Goal: Task Accomplishment & Management: Use online tool/utility

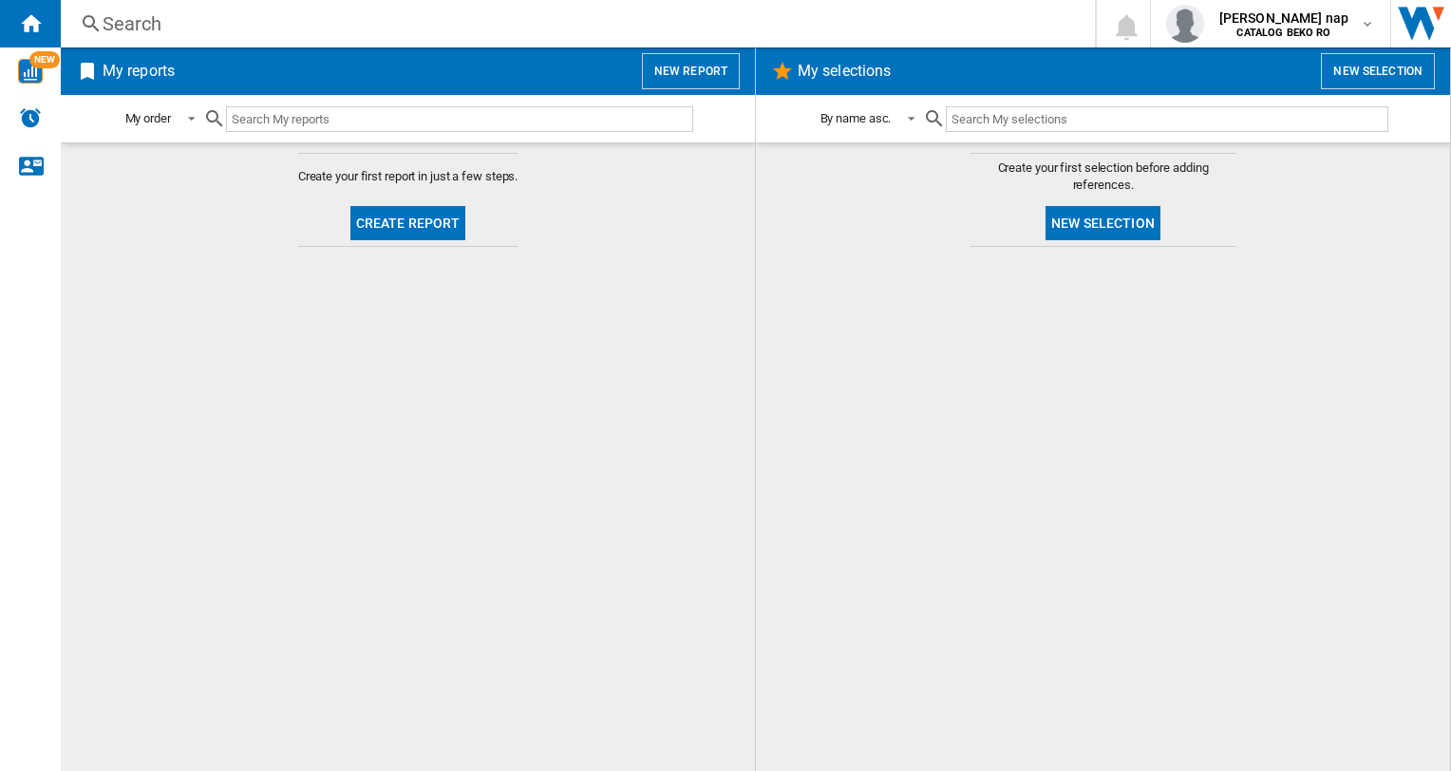
click at [429, 221] on button "Create report" at bounding box center [409, 223] width 116 height 34
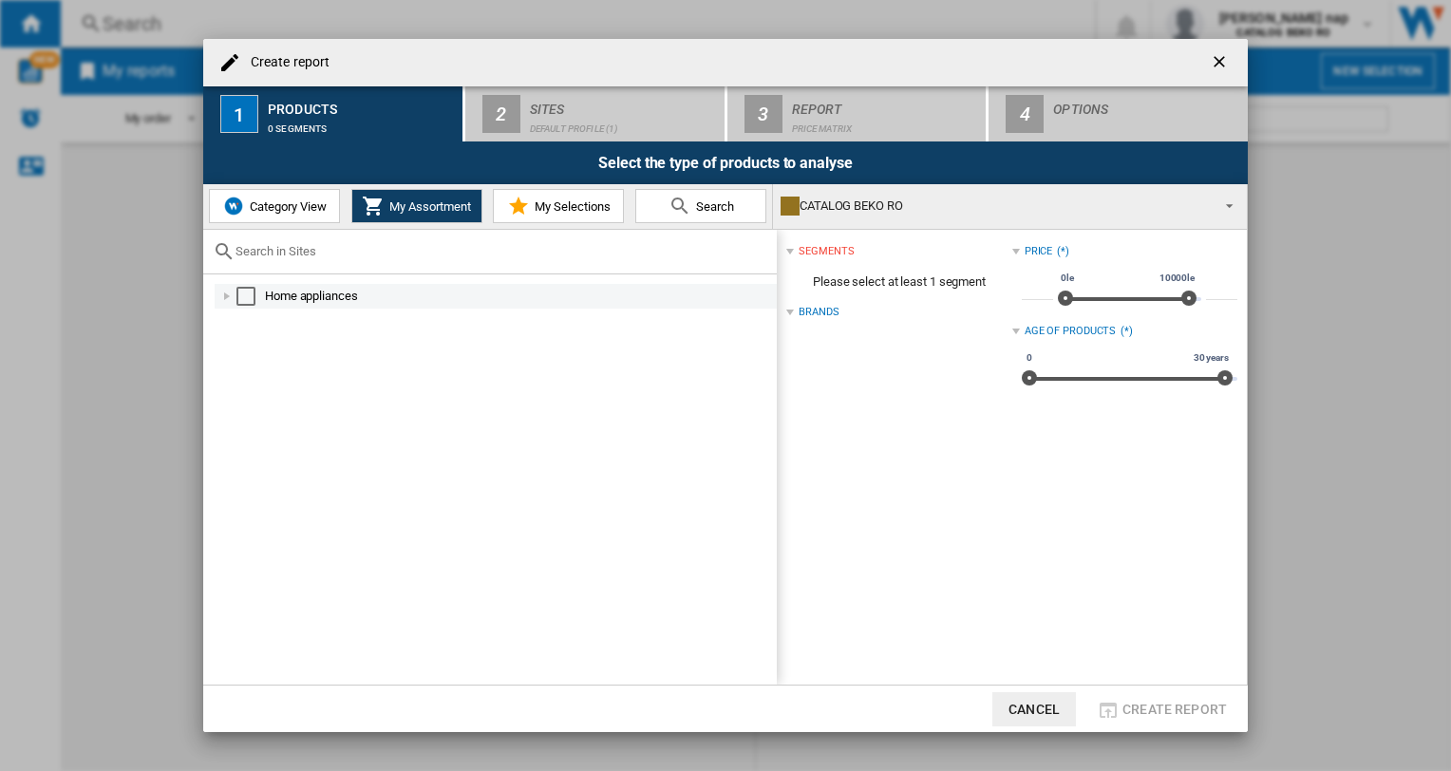
click at [228, 296] on div at bounding box center [227, 296] width 19 height 19
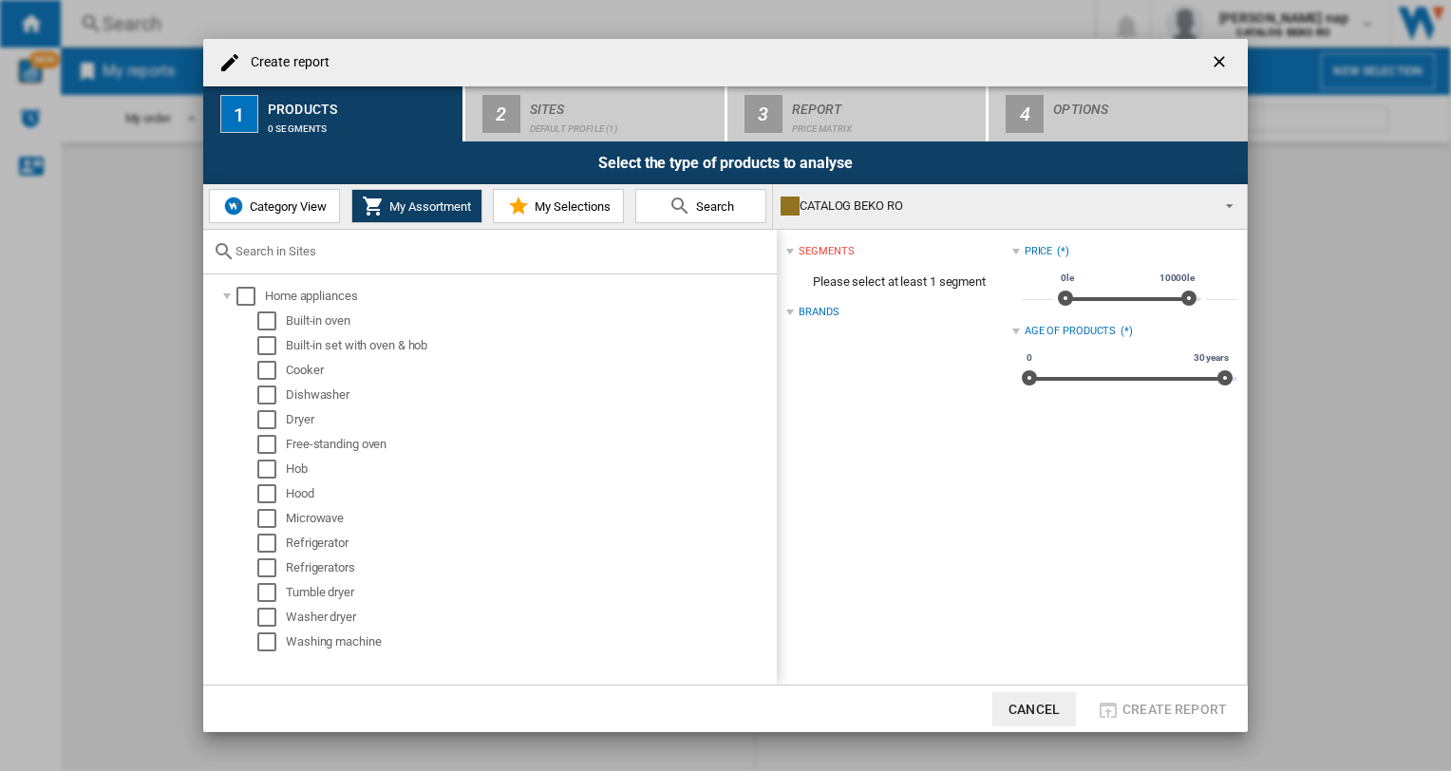
click at [270, 202] on span "Category View" at bounding box center [286, 206] width 82 height 14
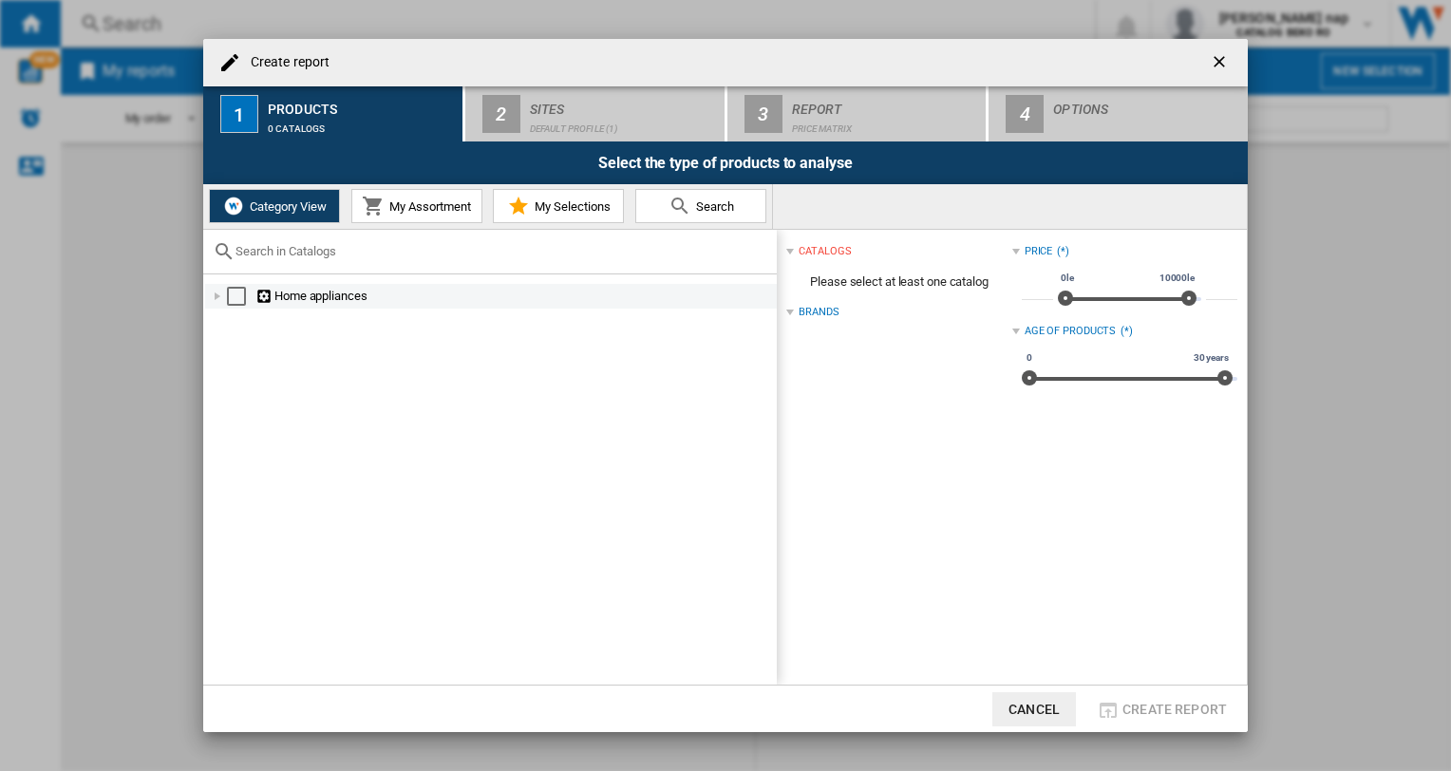
click at [213, 292] on div at bounding box center [217, 296] width 19 height 19
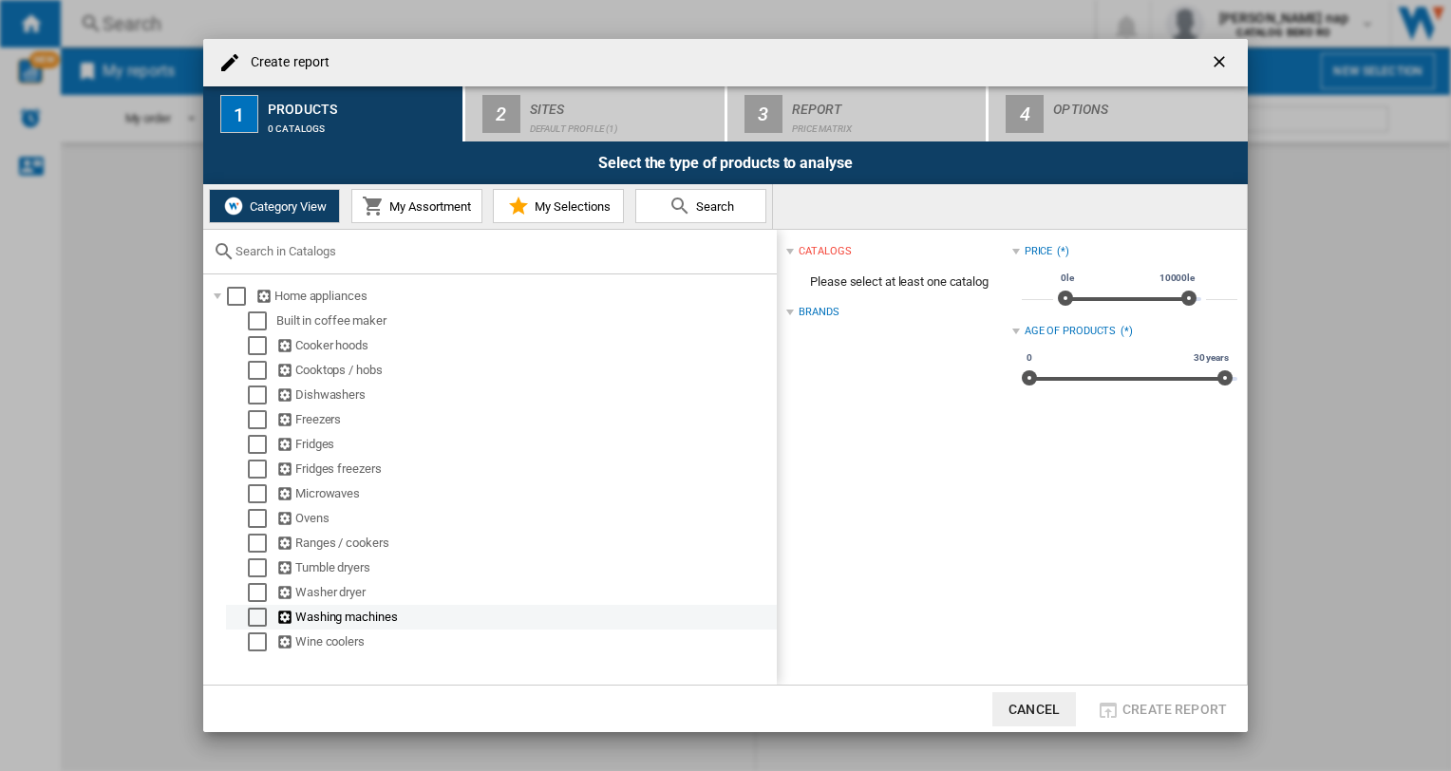
click at [253, 619] on div "Select" at bounding box center [257, 617] width 19 height 19
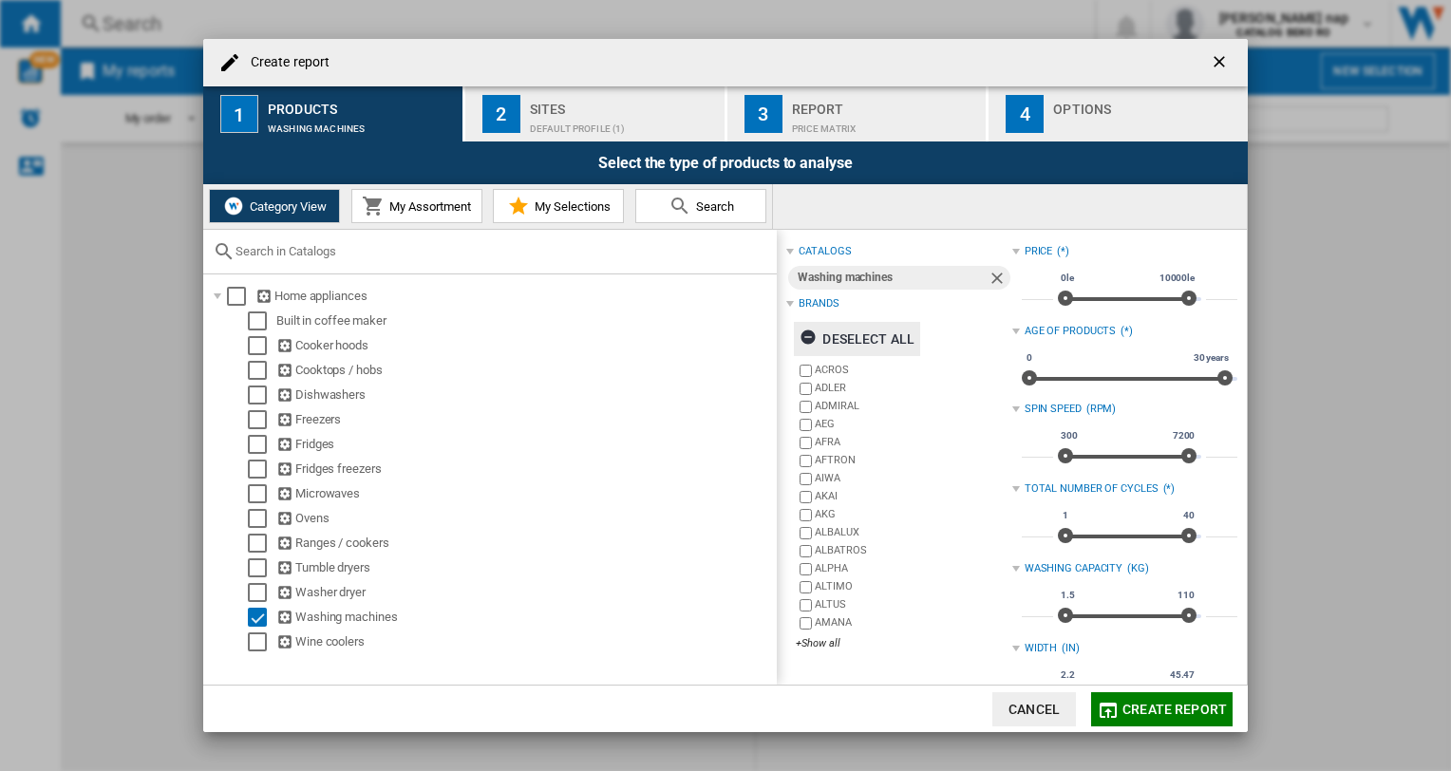
click at [806, 333] on ng-md-icon "button" at bounding box center [811, 340] width 23 height 23
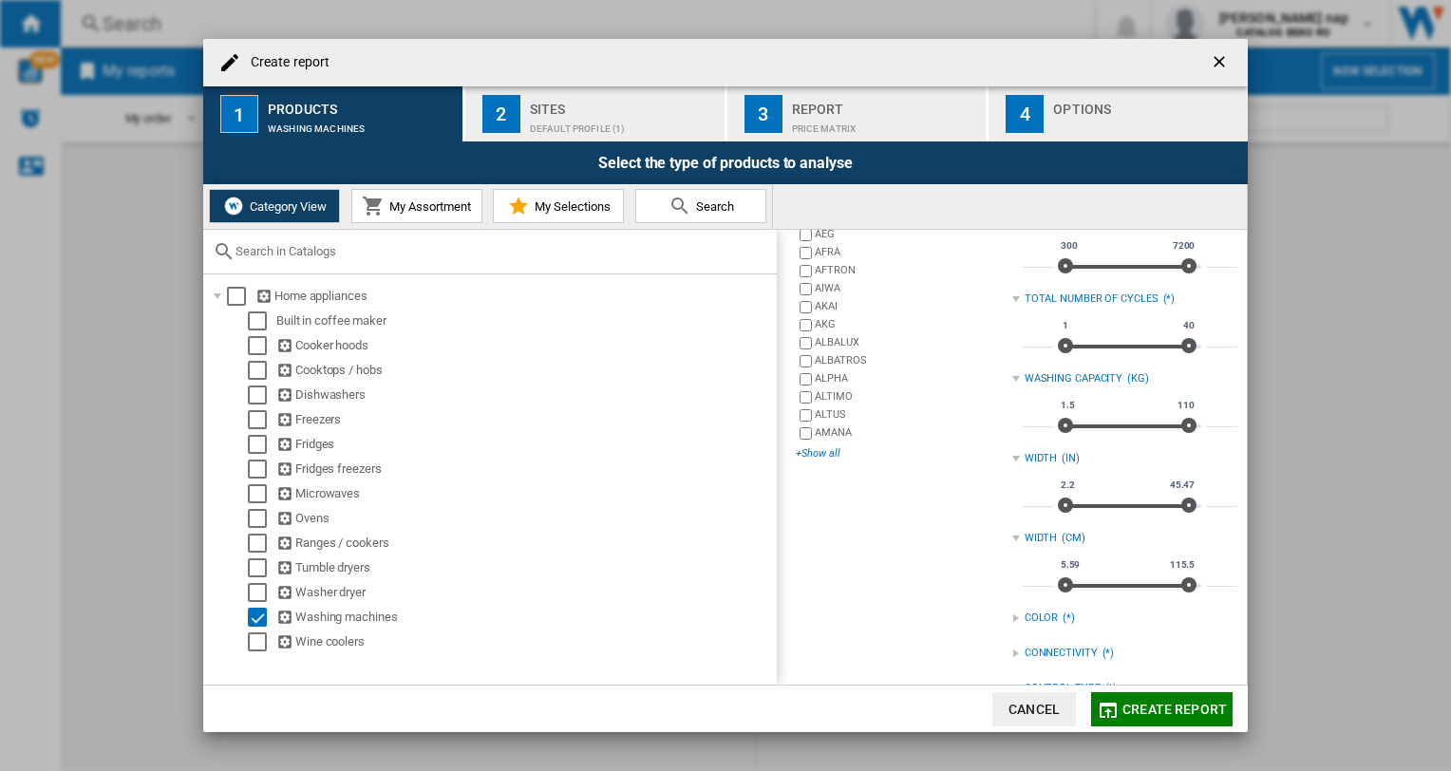
click at [817, 455] on div "+Show all" at bounding box center [904, 453] width 216 height 14
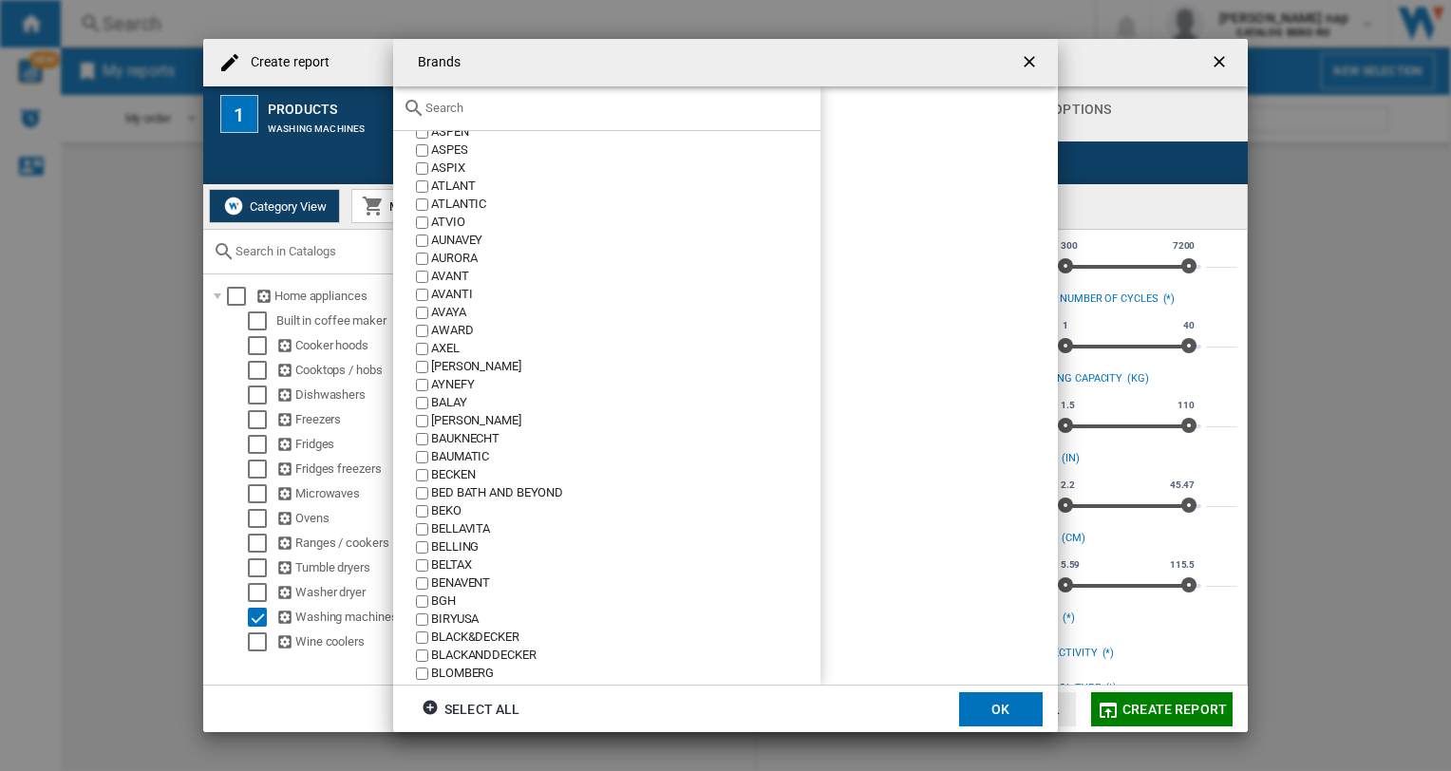
scroll to position [665, 0]
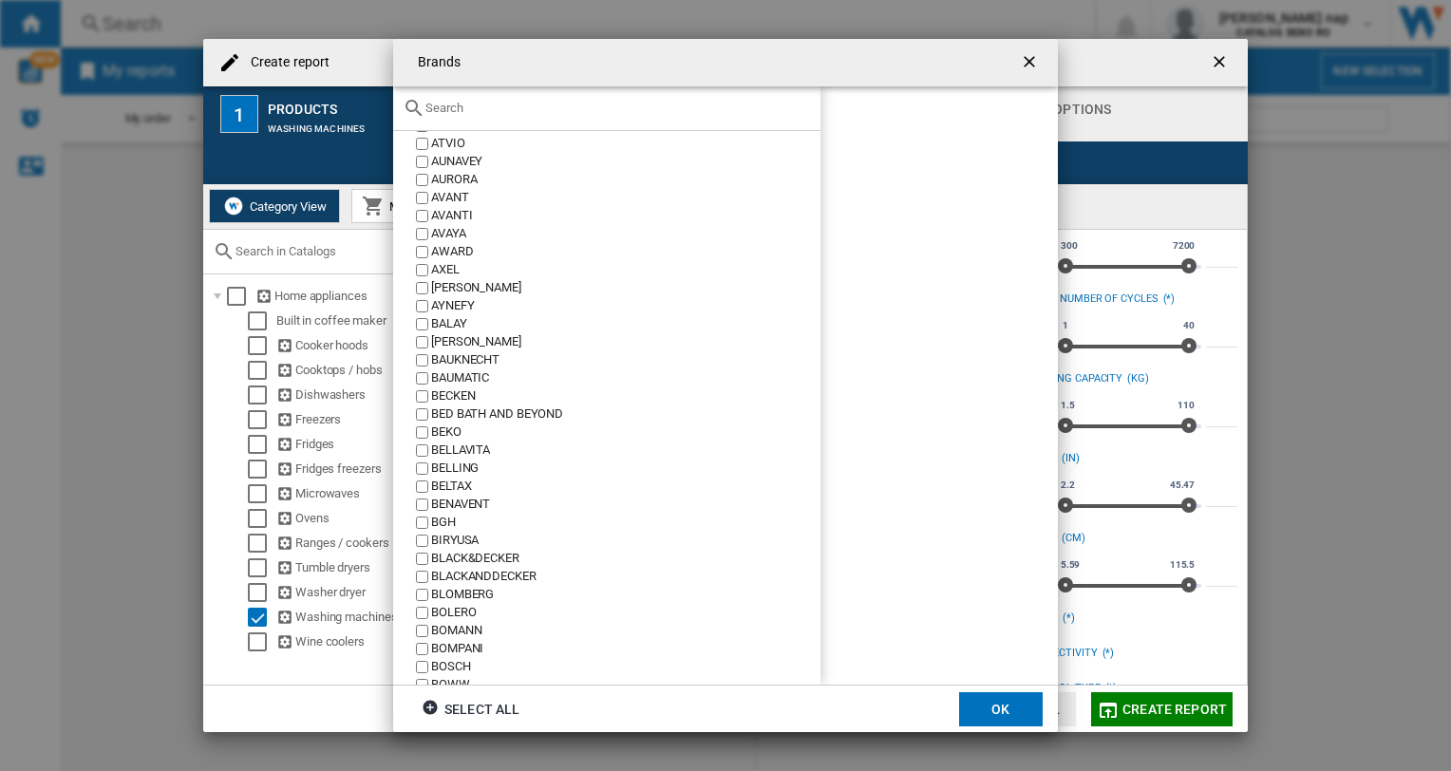
click at [476, 109] on input "text" at bounding box center [619, 108] width 386 height 14
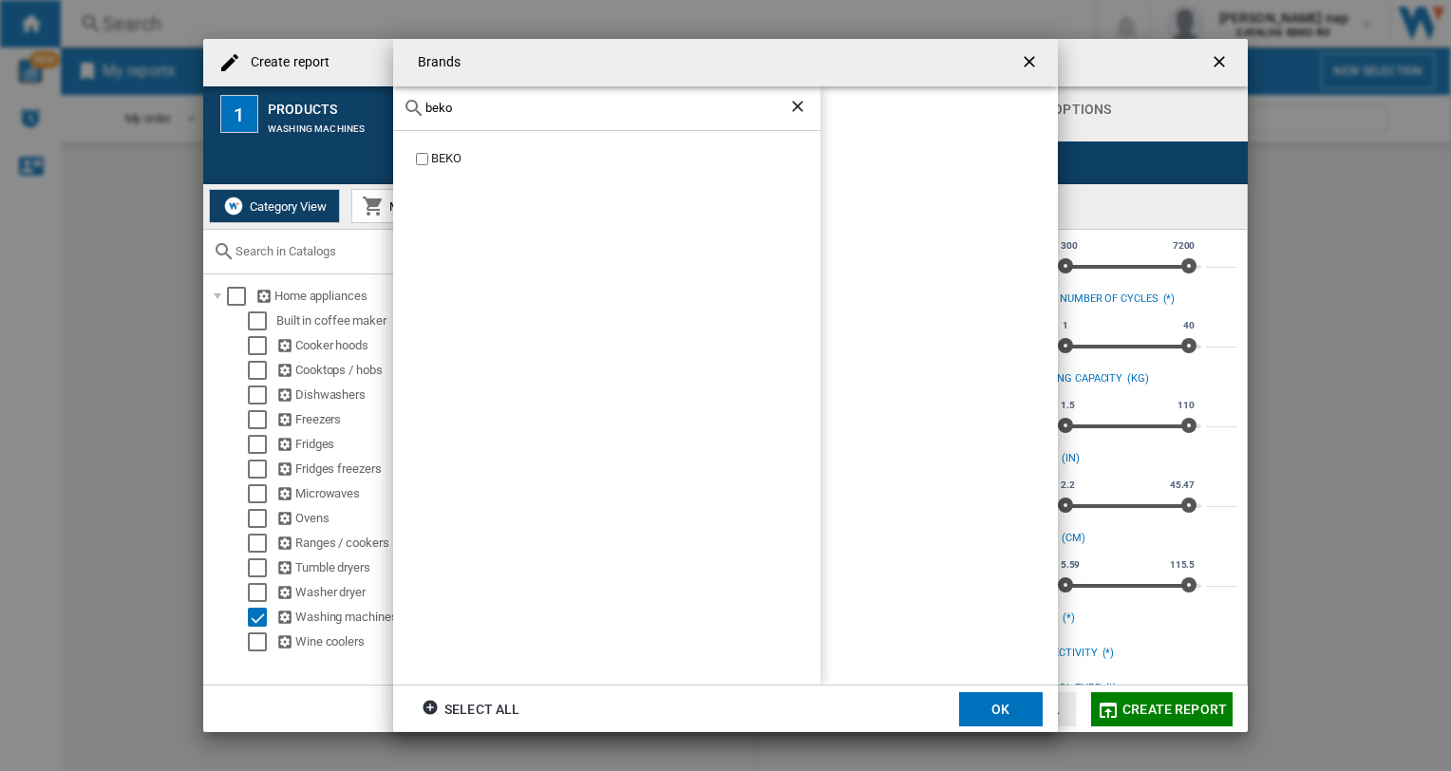
type input "beko"
click at [1002, 708] on button "OK" at bounding box center [1001, 709] width 84 height 34
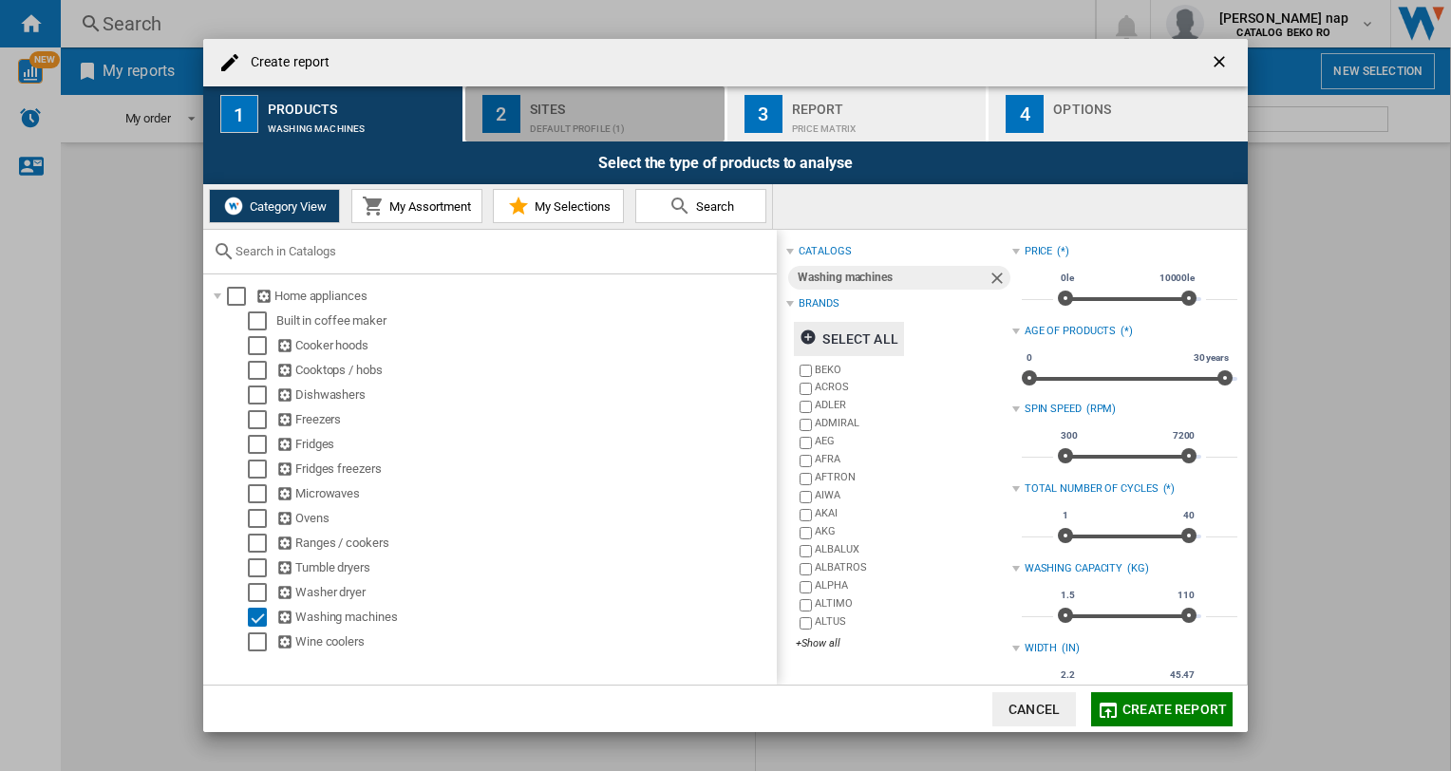
click at [595, 107] on div "Sites" at bounding box center [623, 104] width 187 height 20
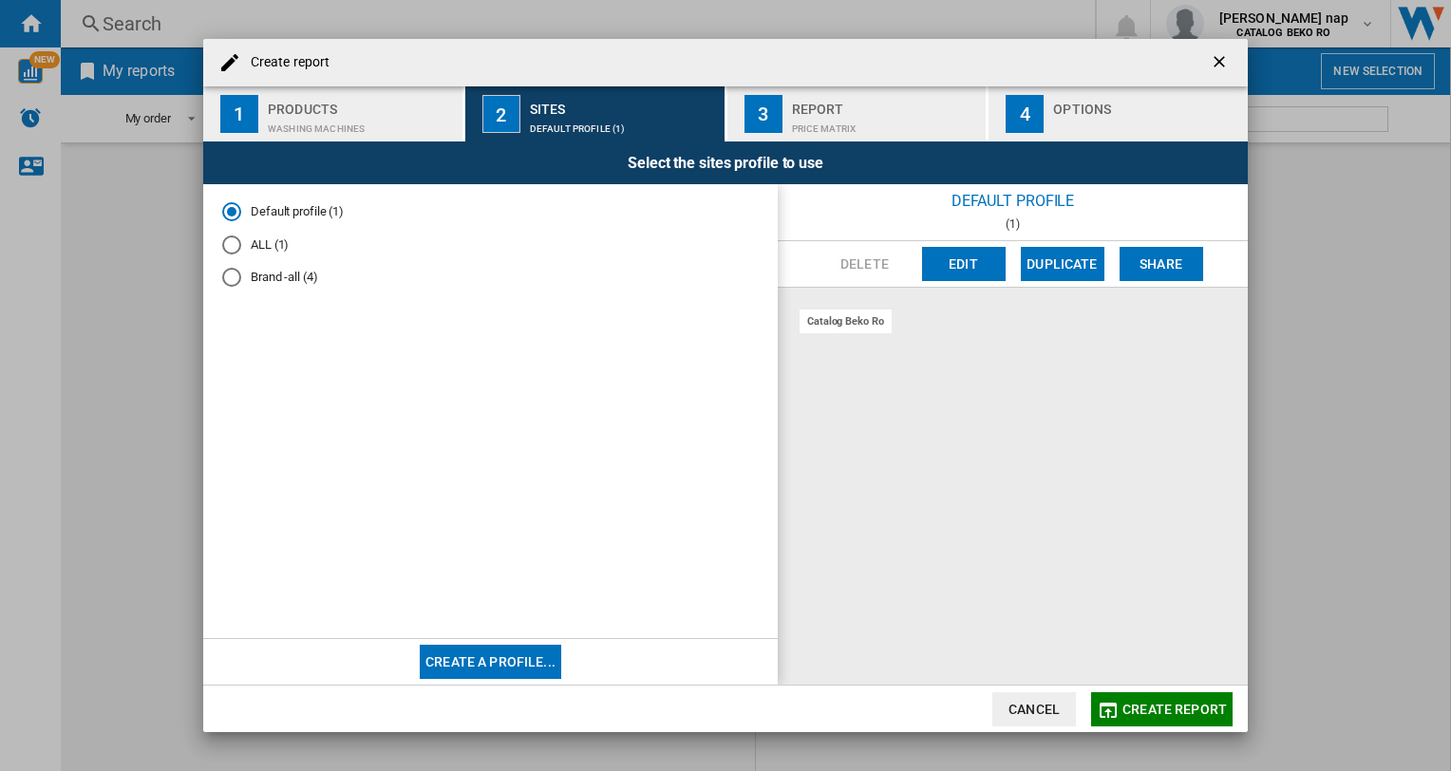
click at [270, 275] on md-radio-button "Brand -all (4)" at bounding box center [490, 278] width 537 height 18
click at [862, 258] on button "Delete" at bounding box center [866, 264] width 84 height 34
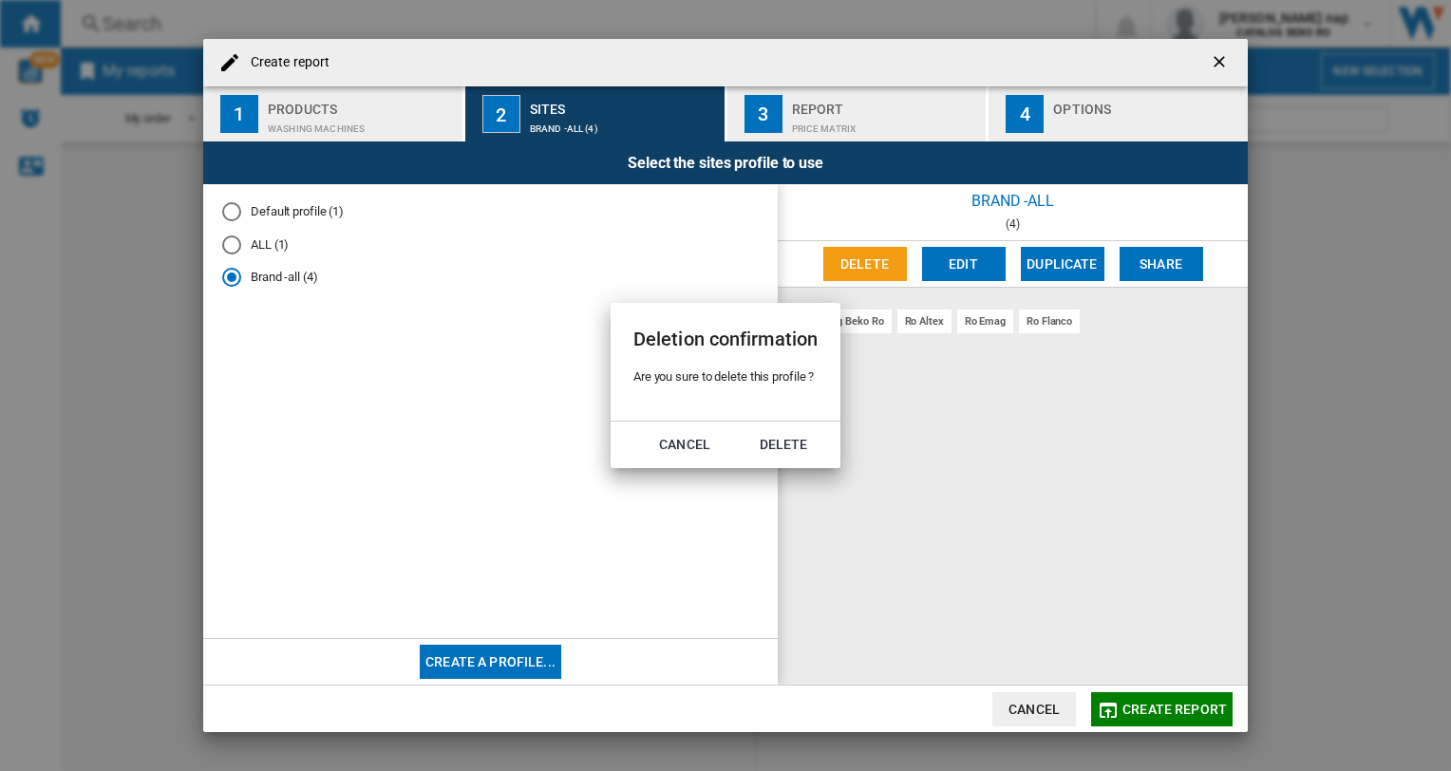
click at [956, 256] on div "Deletion confirmation Are you sure to delete this profile ? Cancel Delete" at bounding box center [725, 385] width 1451 height 771
click at [692, 443] on button "Cancel" at bounding box center [685, 444] width 84 height 34
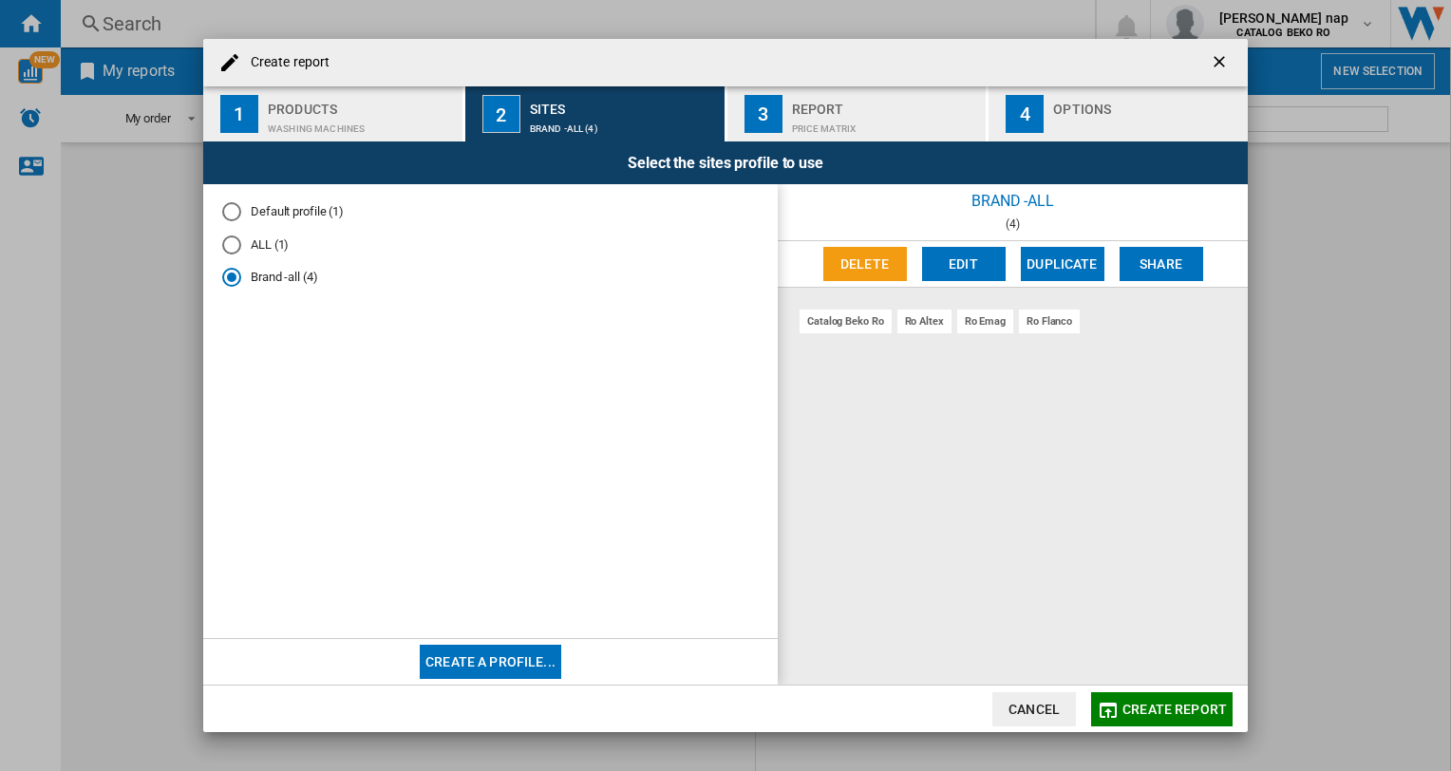
click at [960, 262] on button "Edit" at bounding box center [964, 264] width 84 height 34
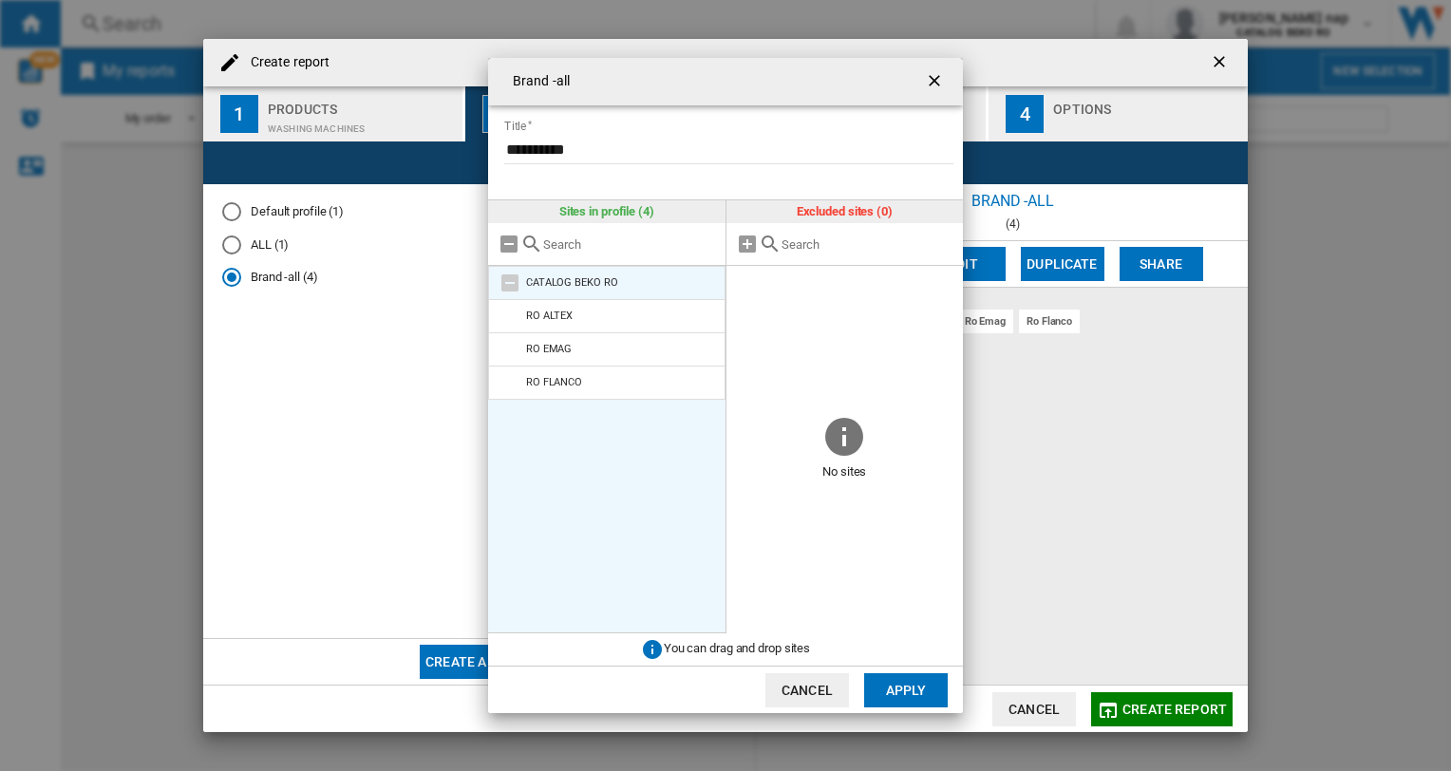
click at [512, 282] on md-icon at bounding box center [510, 283] width 23 height 23
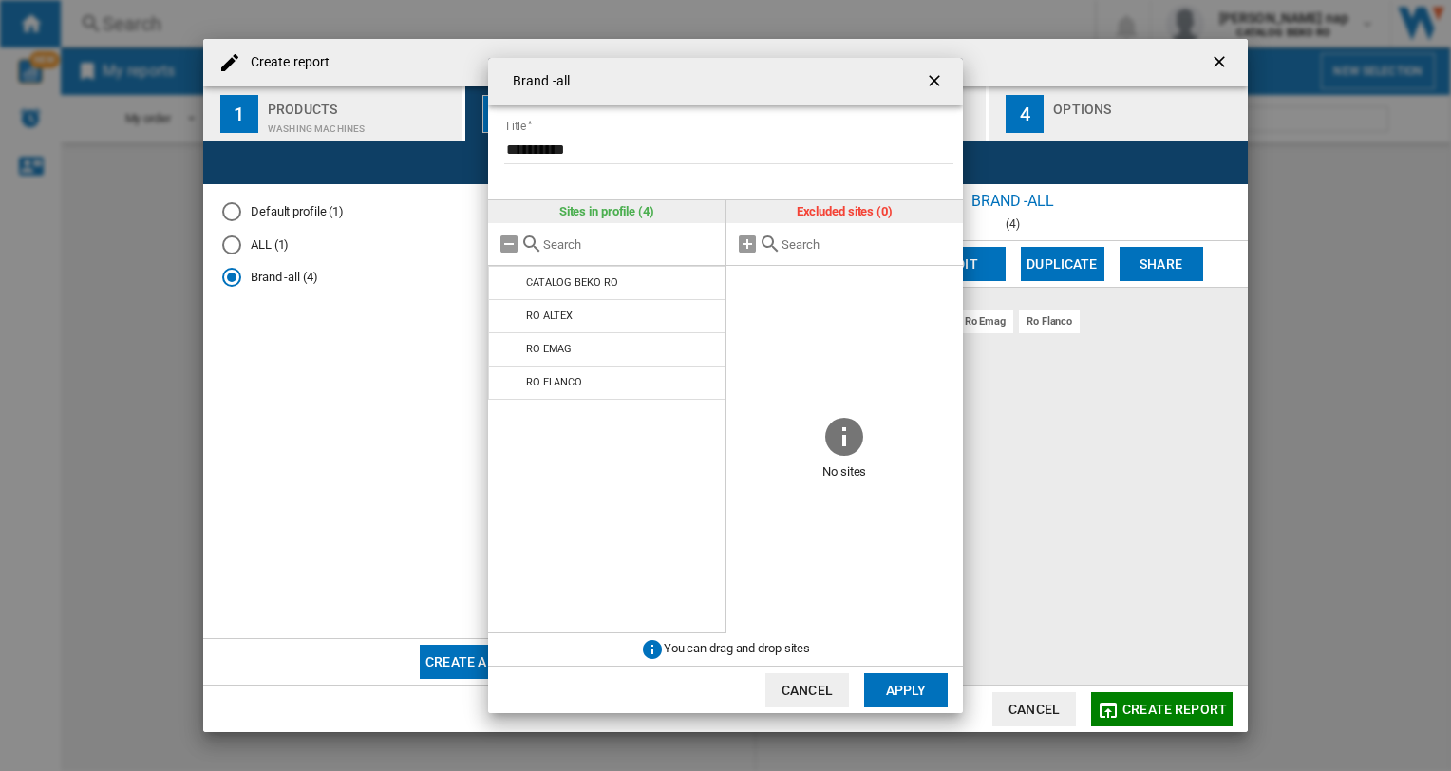
click at [927, 79] on ng-md-icon "getI18NText('BUTTONS.CLOSE_DIALOG')" at bounding box center [936, 82] width 23 height 23
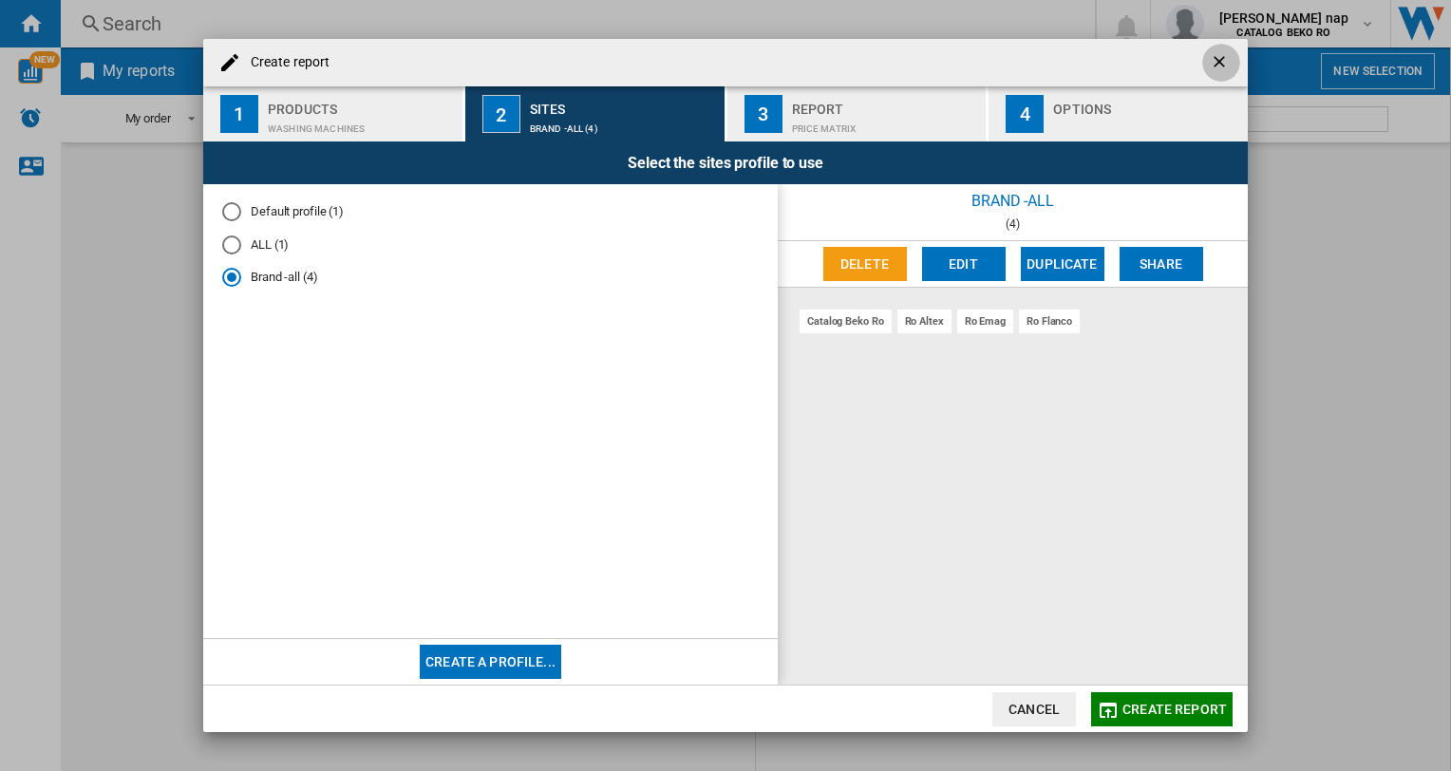
click at [1216, 69] on ng-md-icon "getI18NText('BUTTONS.CLOSE_DIALOG')" at bounding box center [1221, 63] width 23 height 23
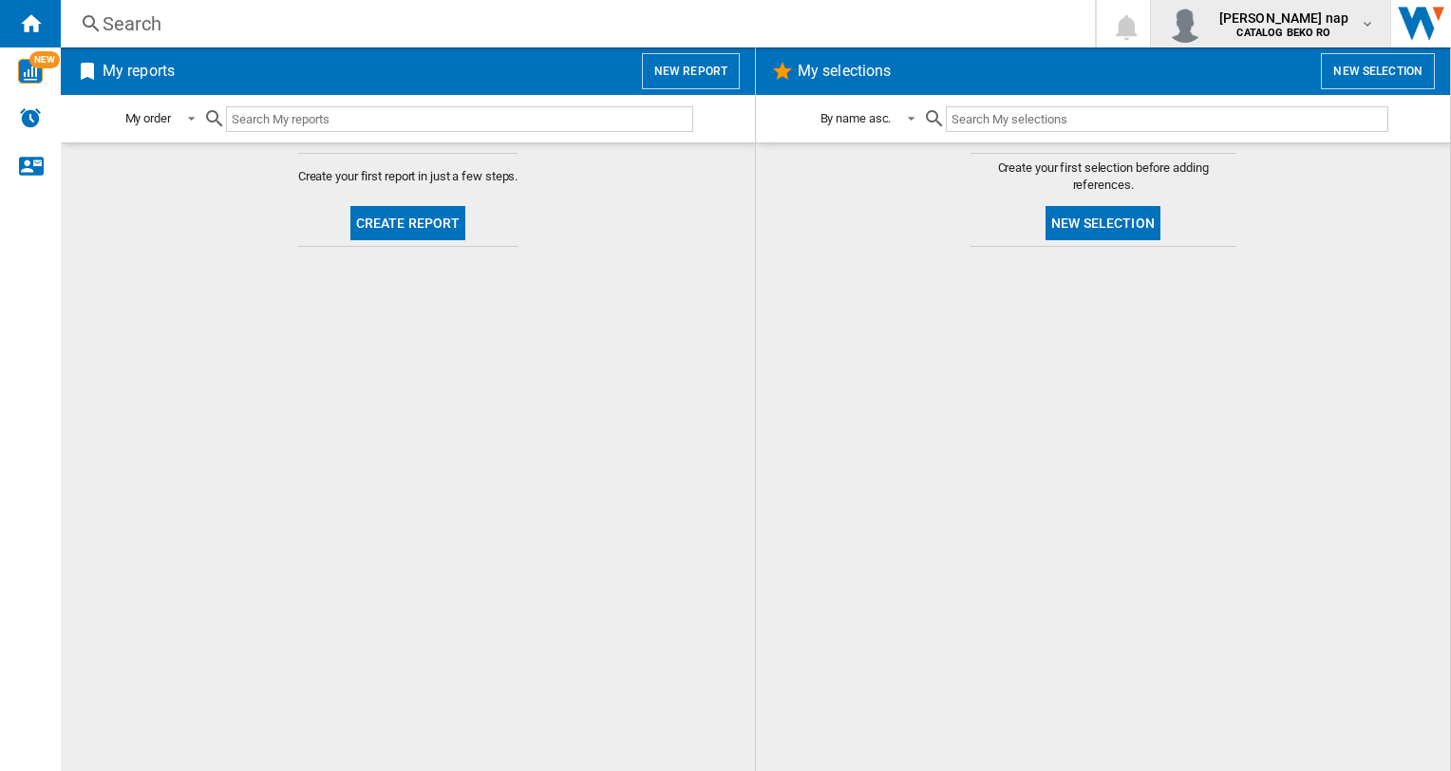
click at [1368, 19] on md-icon "button" at bounding box center [1367, 23] width 15 height 15
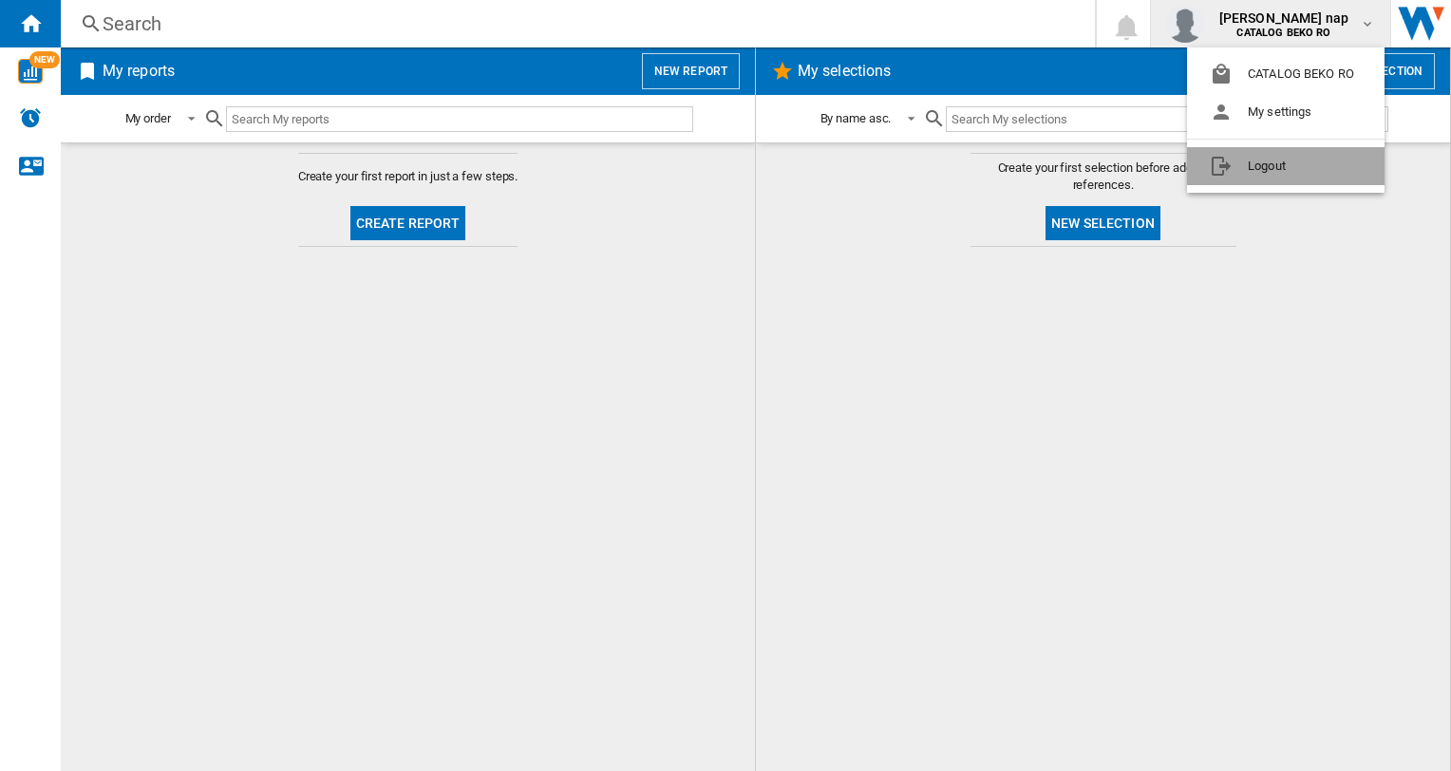
click at [1279, 156] on button "Logout" at bounding box center [1286, 166] width 198 height 38
